Goal: Task Accomplishment & Management: Manage account settings

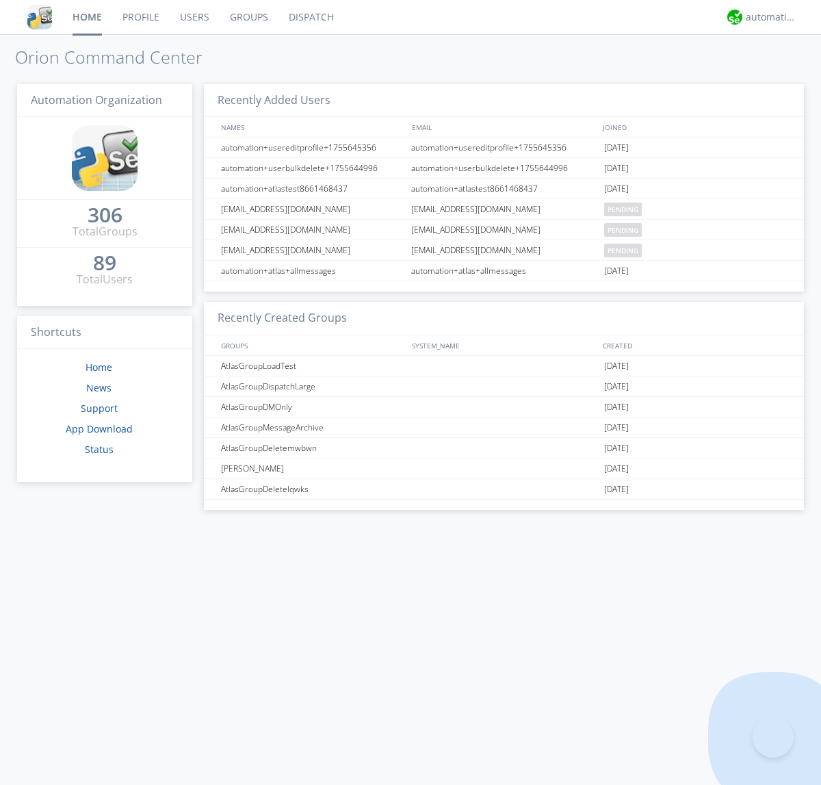
click at [248, 17] on link "Groups" at bounding box center [249, 17] width 59 height 34
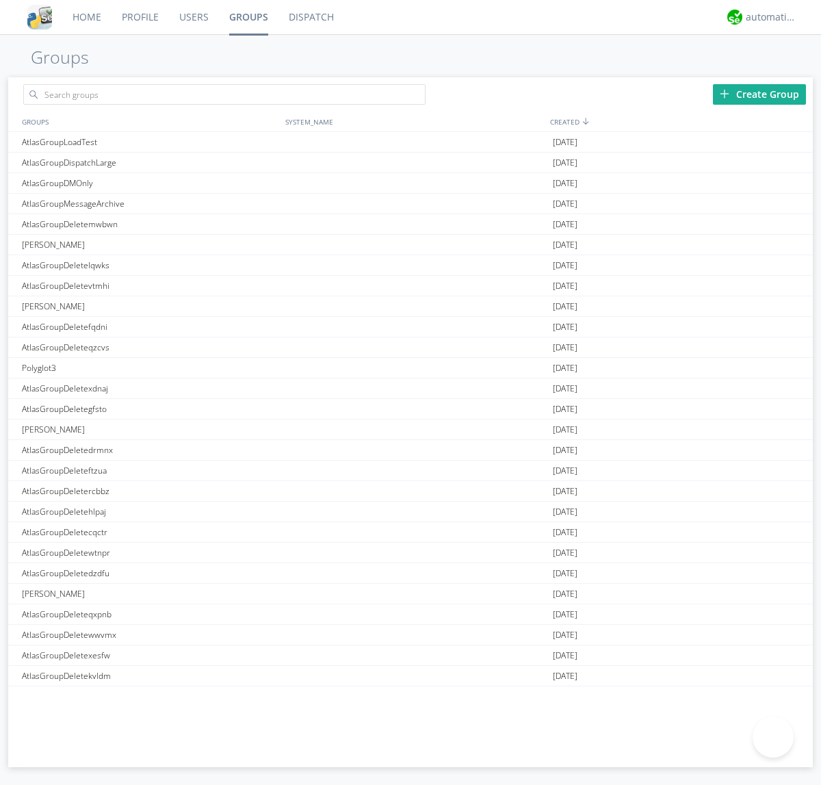
click at [760, 94] on div "Create Group" at bounding box center [759, 94] width 93 height 21
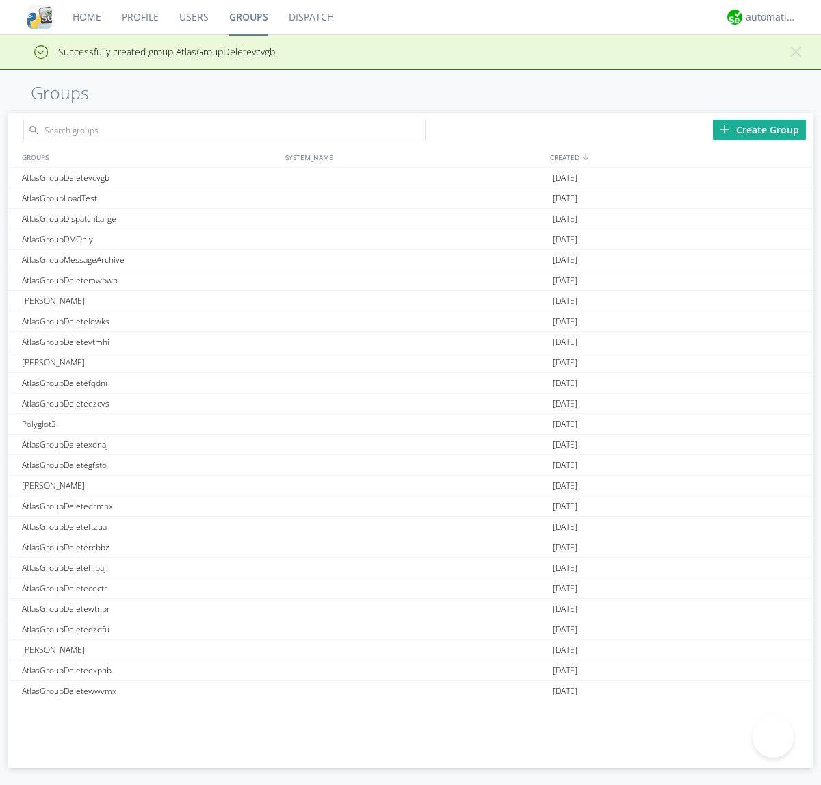
click at [248, 17] on link "Groups" at bounding box center [249, 17] width 60 height 34
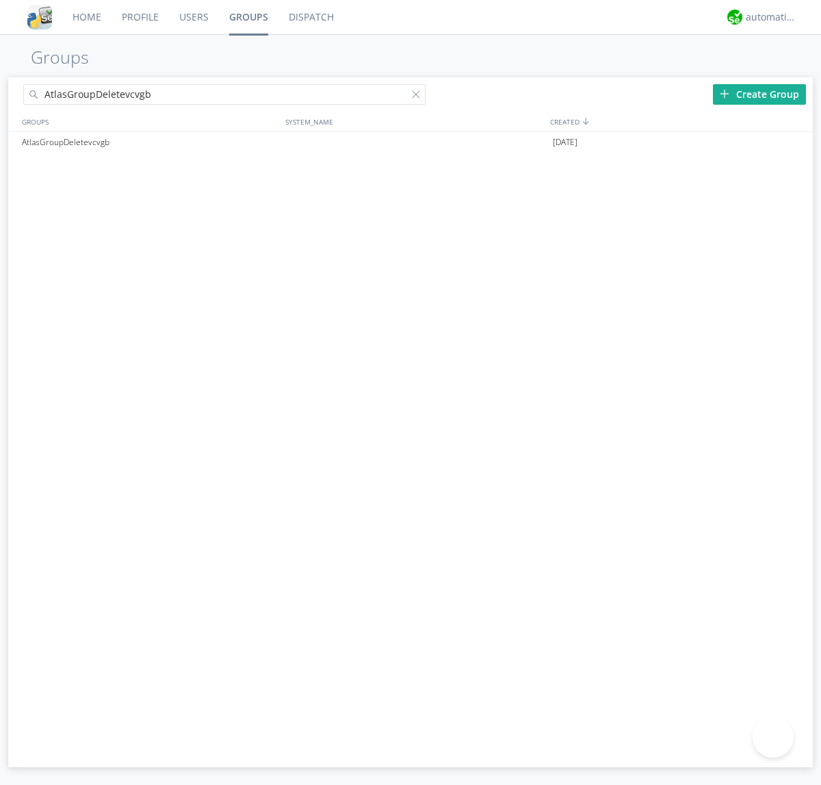
type input "AtlasGroupDeletevcvgb"
click at [419, 97] on div at bounding box center [419, 97] width 14 height 14
type input "AtlasGroupDeletevcvgb"
click at [150, 142] on div "AtlasGroupDeletevcvgb" at bounding box center [150, 142] width 264 height 21
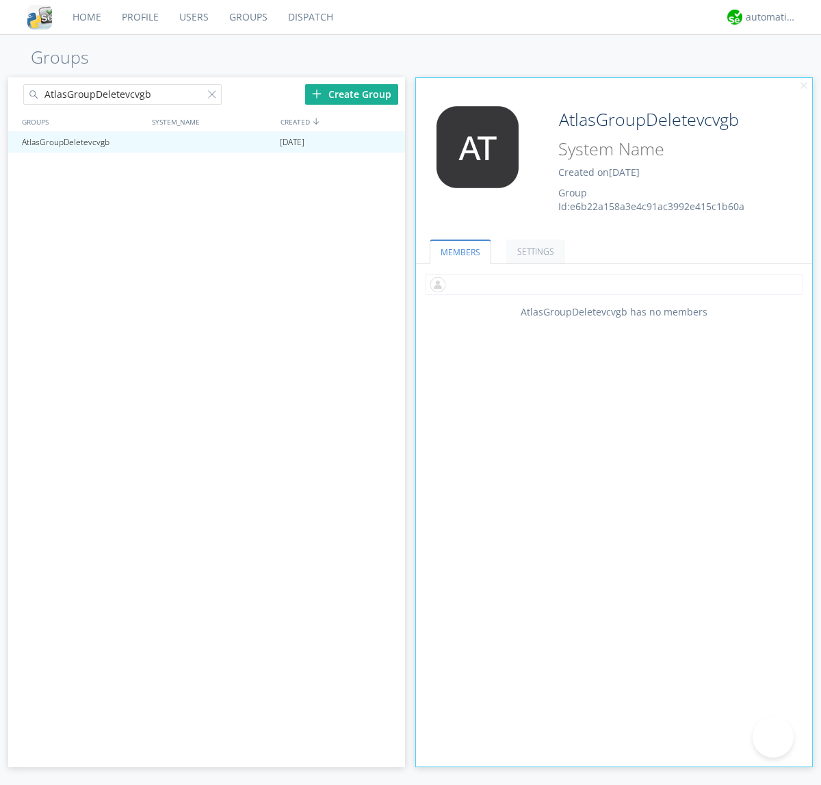
click at [614, 284] on input "text" at bounding box center [614, 284] width 377 height 21
type input "automation+atlas0002"
click at [768, 17] on div "automation+atlas" at bounding box center [771, 17] width 51 height 14
